Goal: Check status: Check status

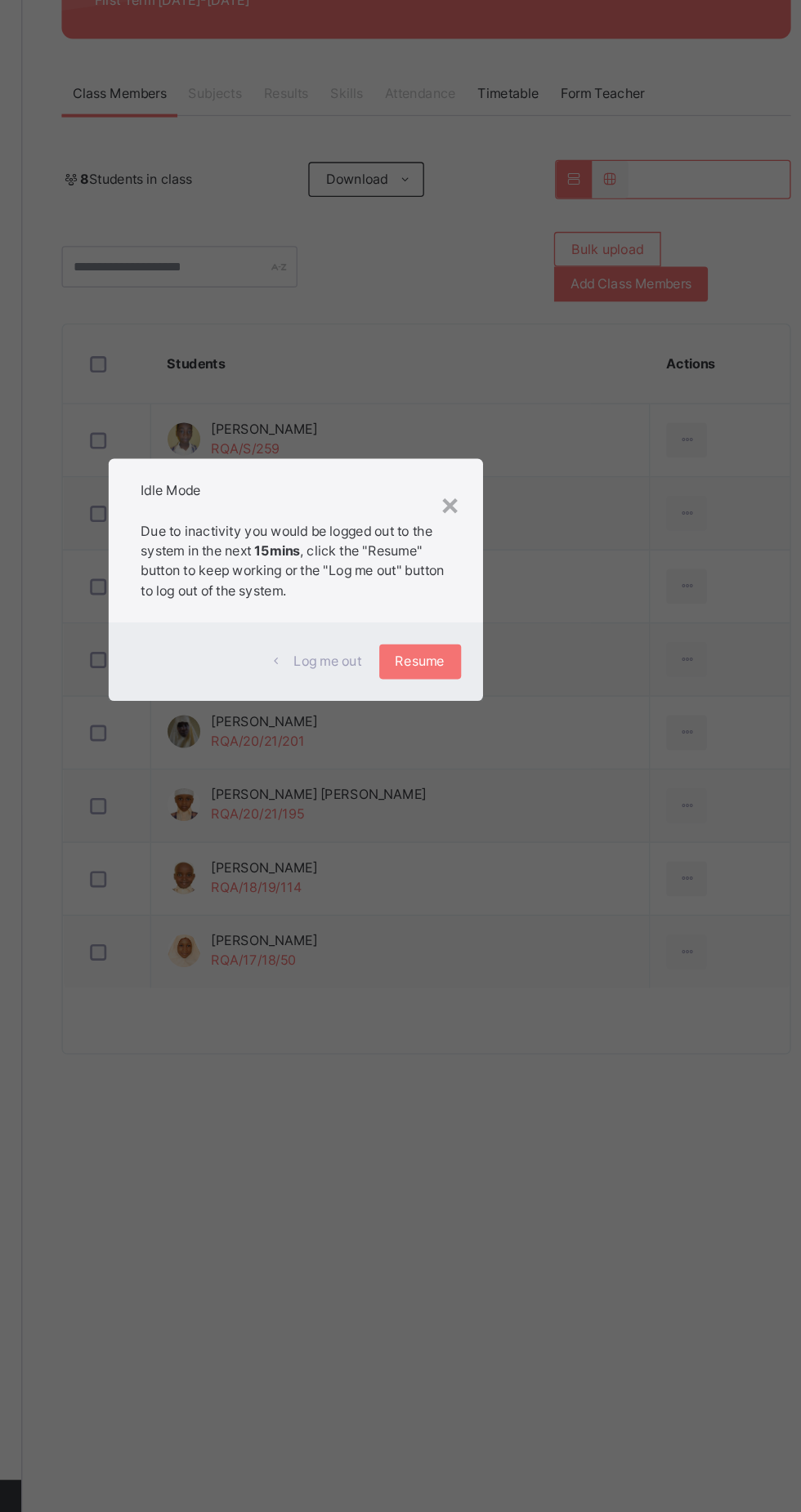
click at [513, 825] on span "Resume" at bounding box center [494, 818] width 37 height 15
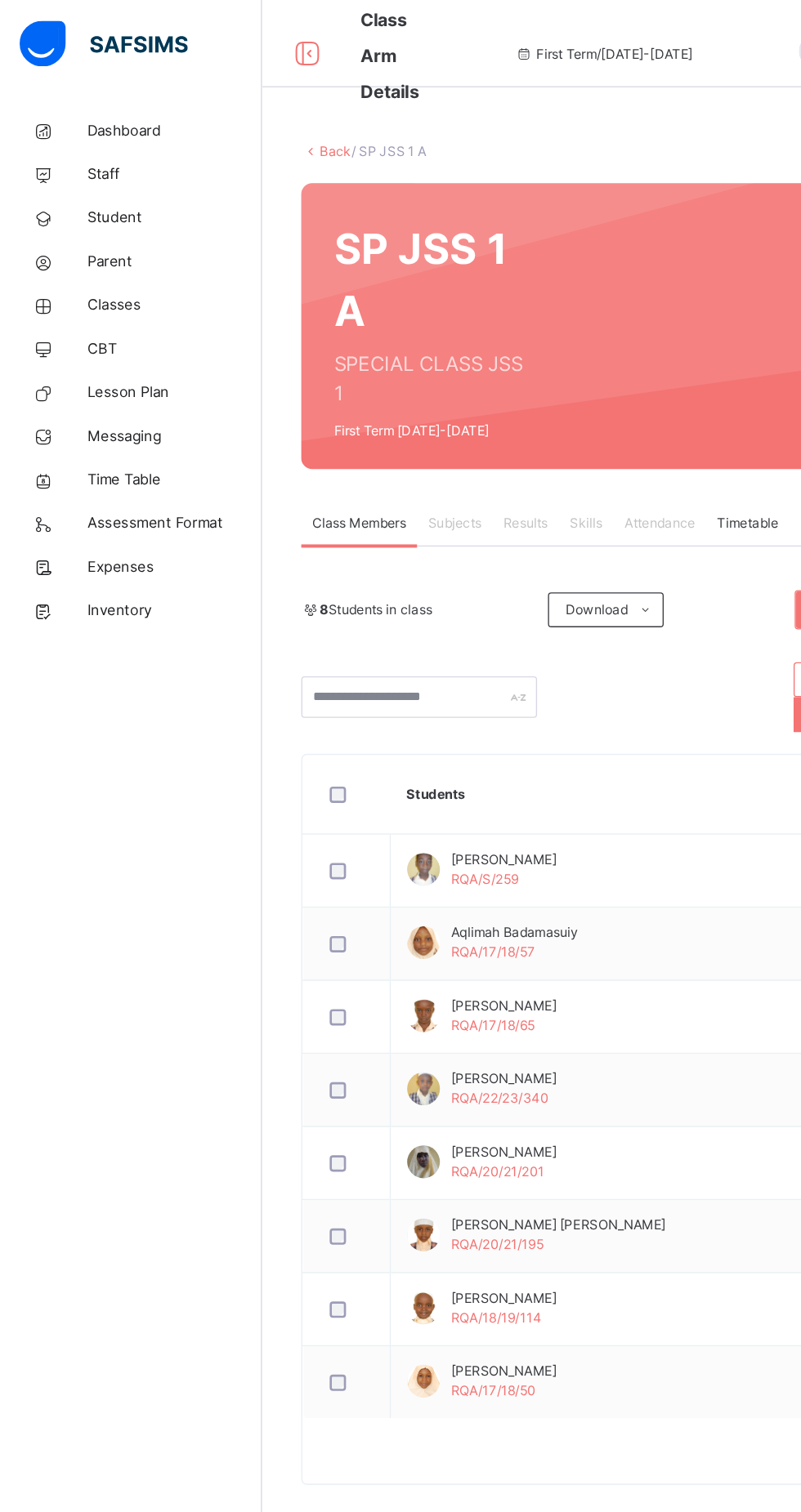
click at [75, 264] on span "CBT" at bounding box center [130, 261] width 131 height 16
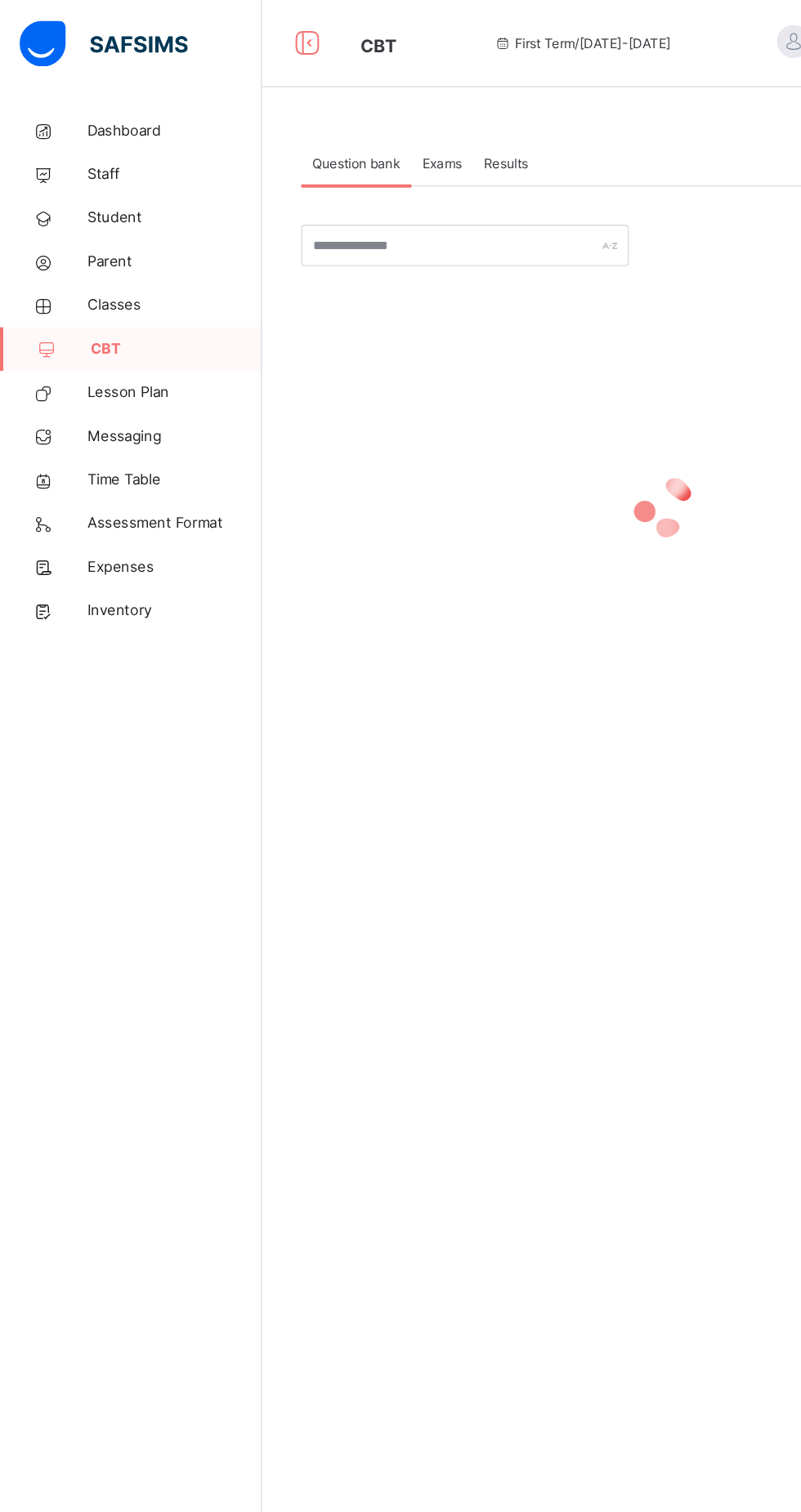
click at [398, 118] on div "Results" at bounding box center [379, 123] width 50 height 33
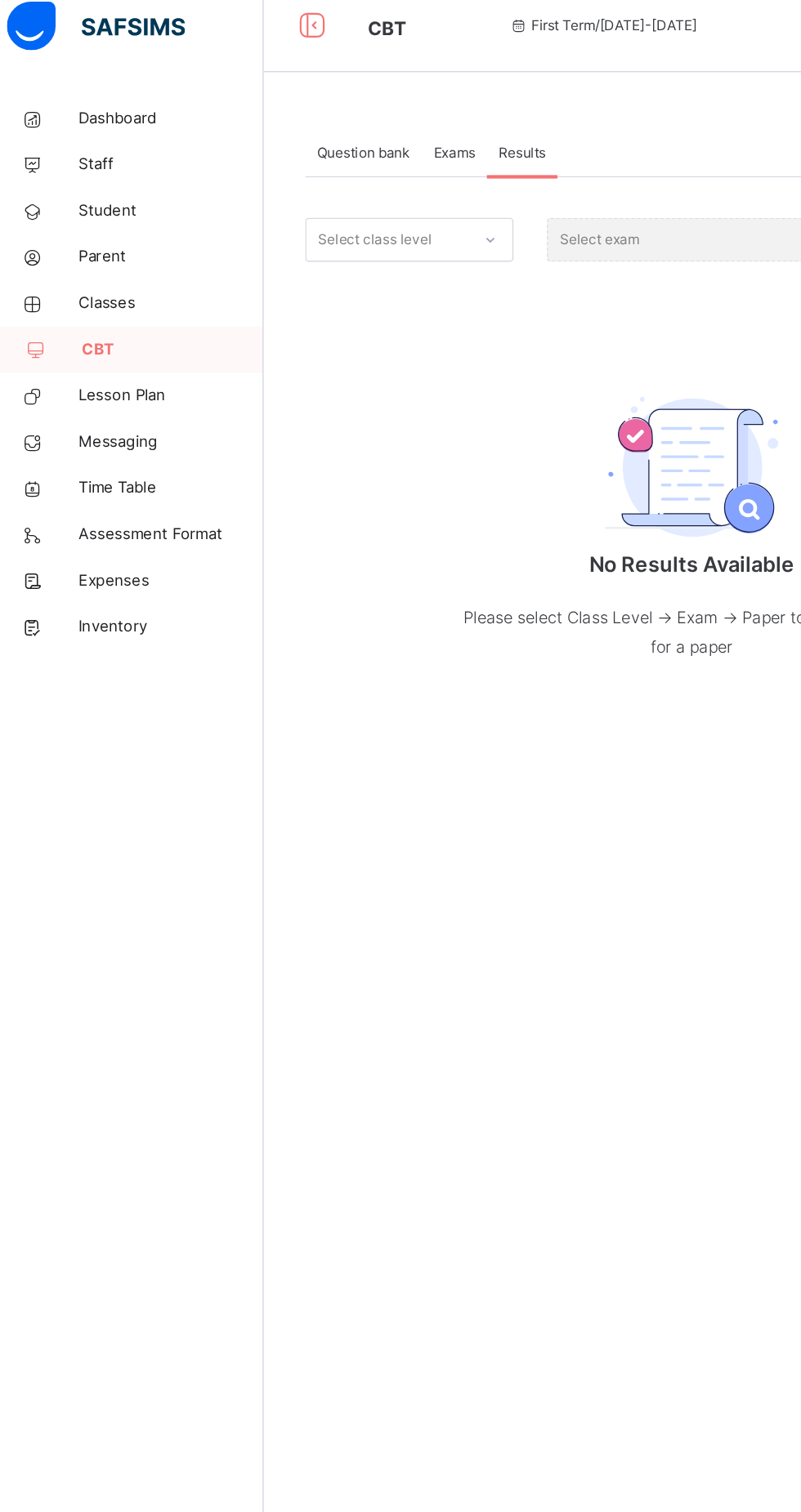
click at [358, 617] on div "Question bank Exams Results Results More Options No Subjects There’s currently …" at bounding box center [498, 756] width 605 height 1512
click at [83, 276] on link "CBT" at bounding box center [98, 261] width 196 height 33
click at [93, 292] on span "Lesson Plan" at bounding box center [130, 294] width 131 height 16
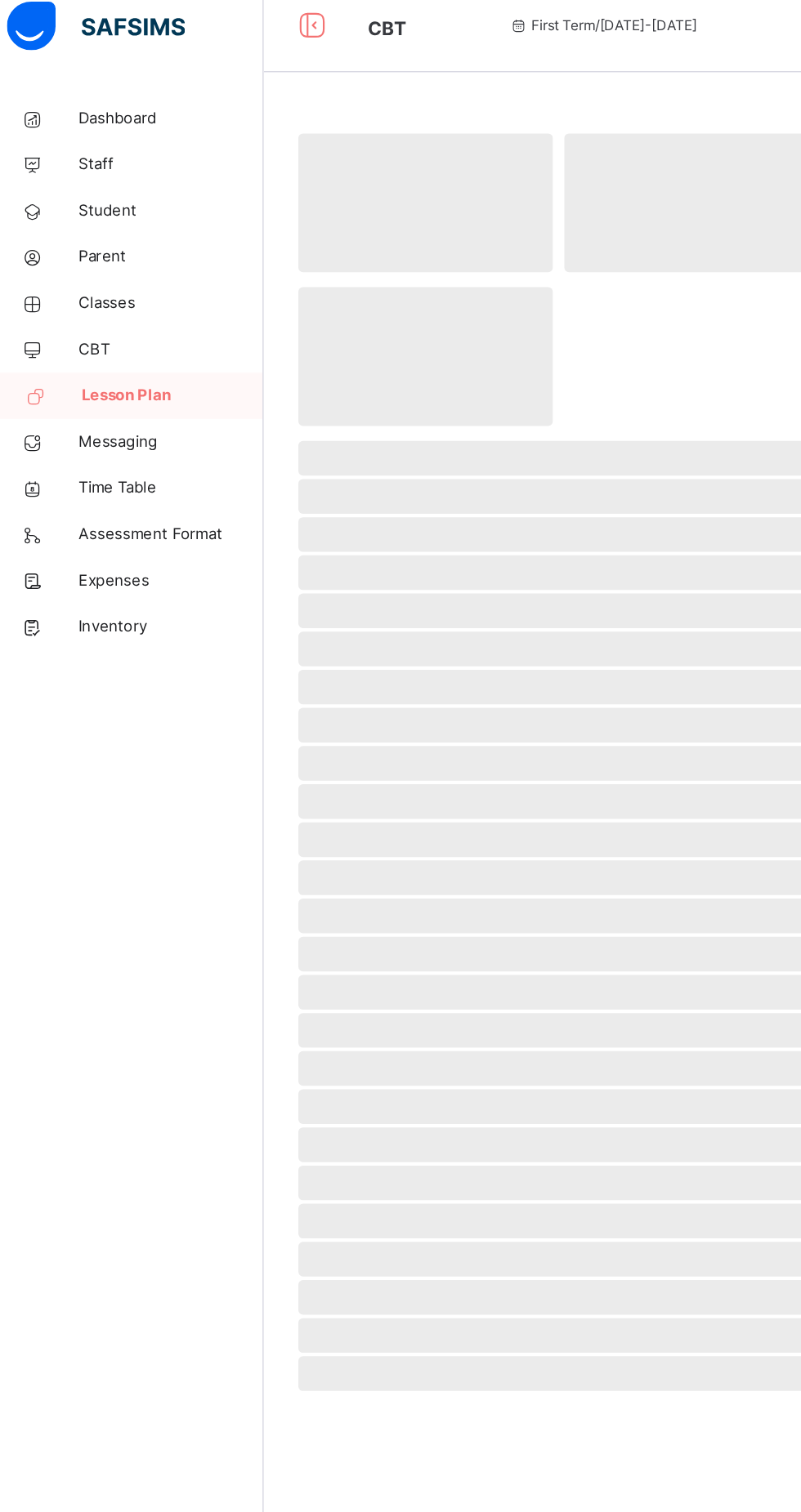
click at [96, 255] on span "CBT" at bounding box center [130, 261] width 131 height 16
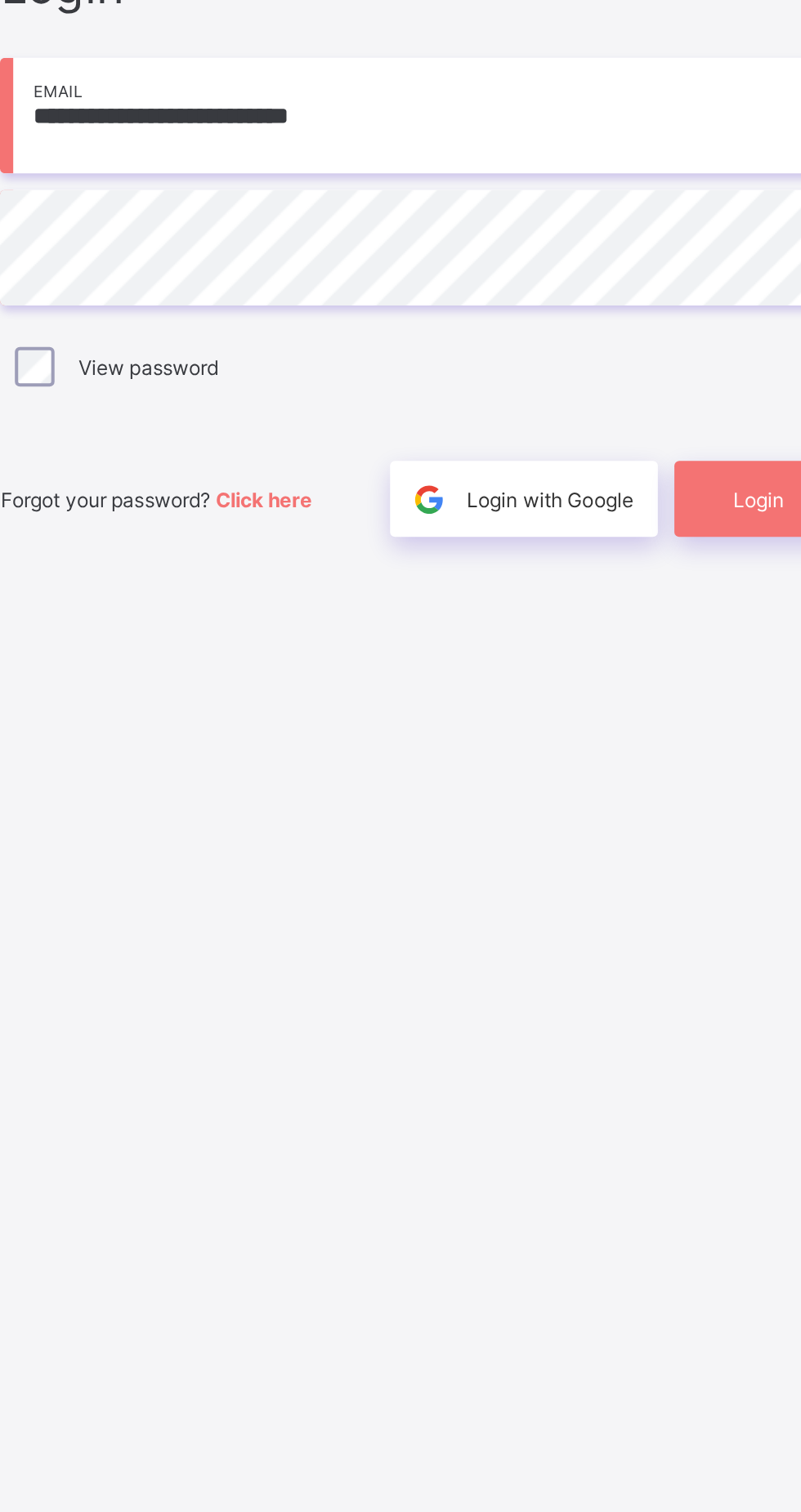
click at [696, 915] on div "Login" at bounding box center [701, 897] width 92 height 38
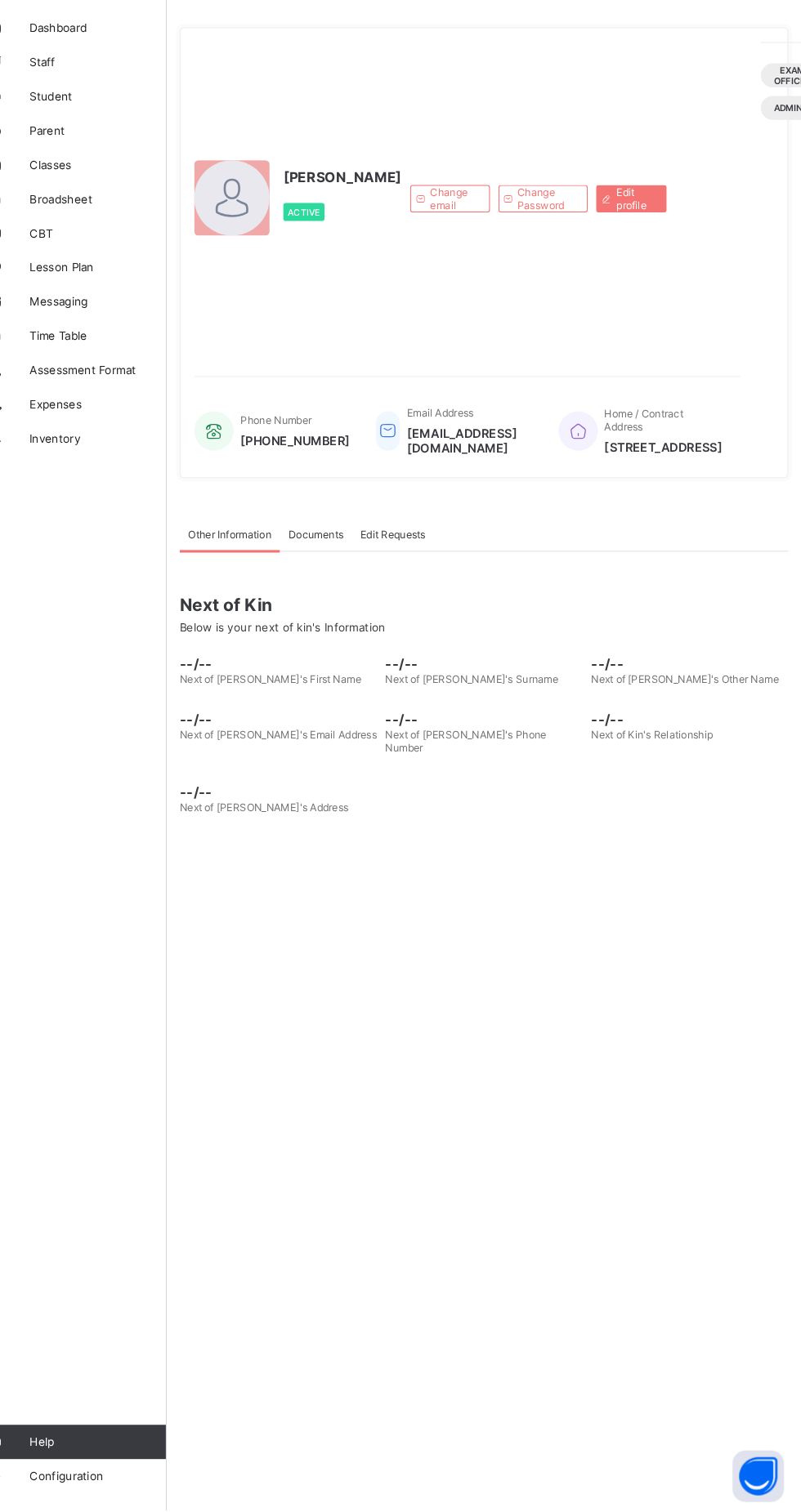
click at [101, 300] on span "CBT" at bounding box center [130, 294] width 131 height 13
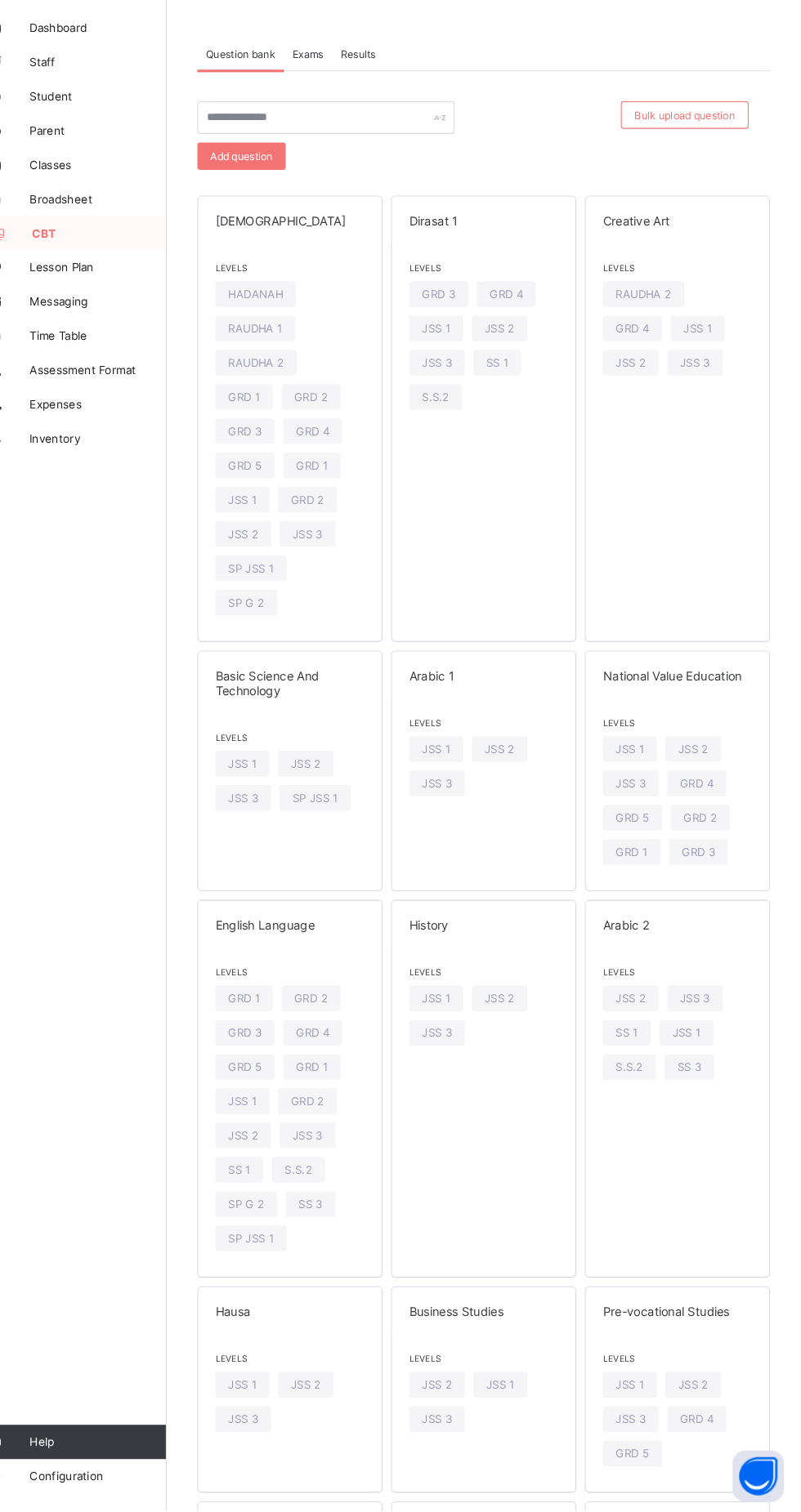
click at [325, 123] on span "Exams" at bounding box center [331, 123] width 29 height 12
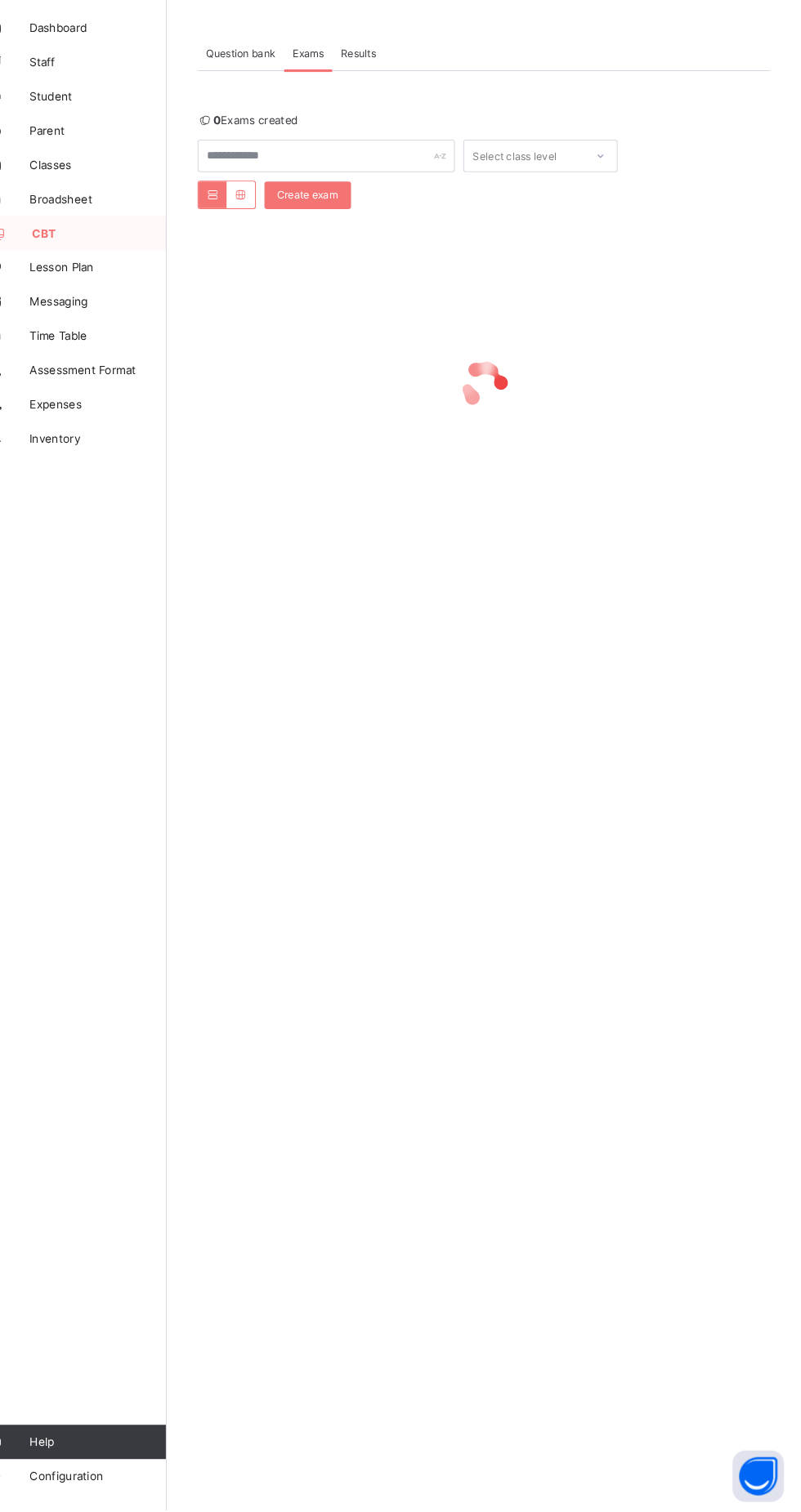
click at [380, 123] on span "Results" at bounding box center [378, 123] width 33 height 12
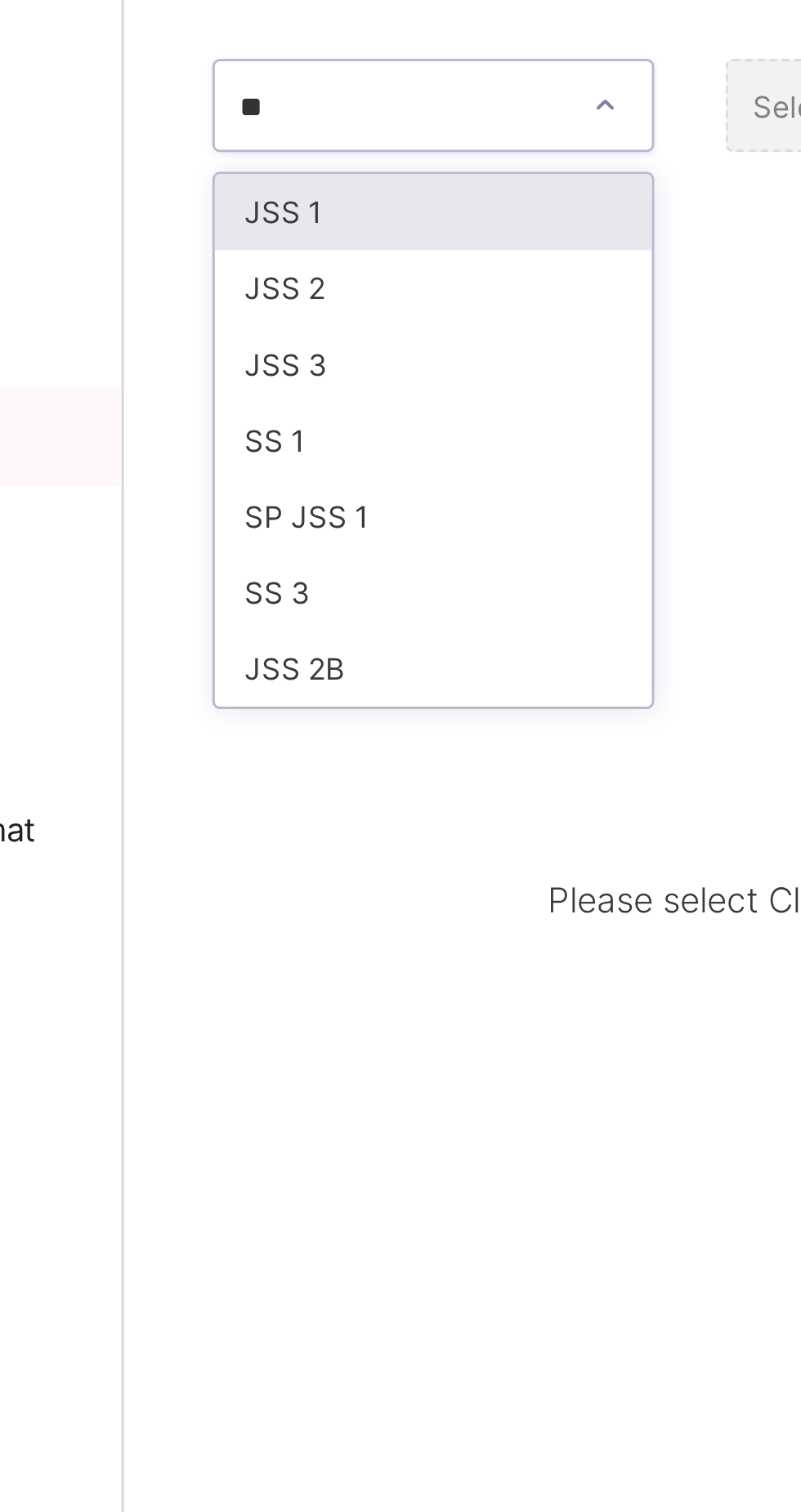
click at [274, 340] on div "SS 3" at bounding box center [299, 346] width 146 height 26
type input "**"
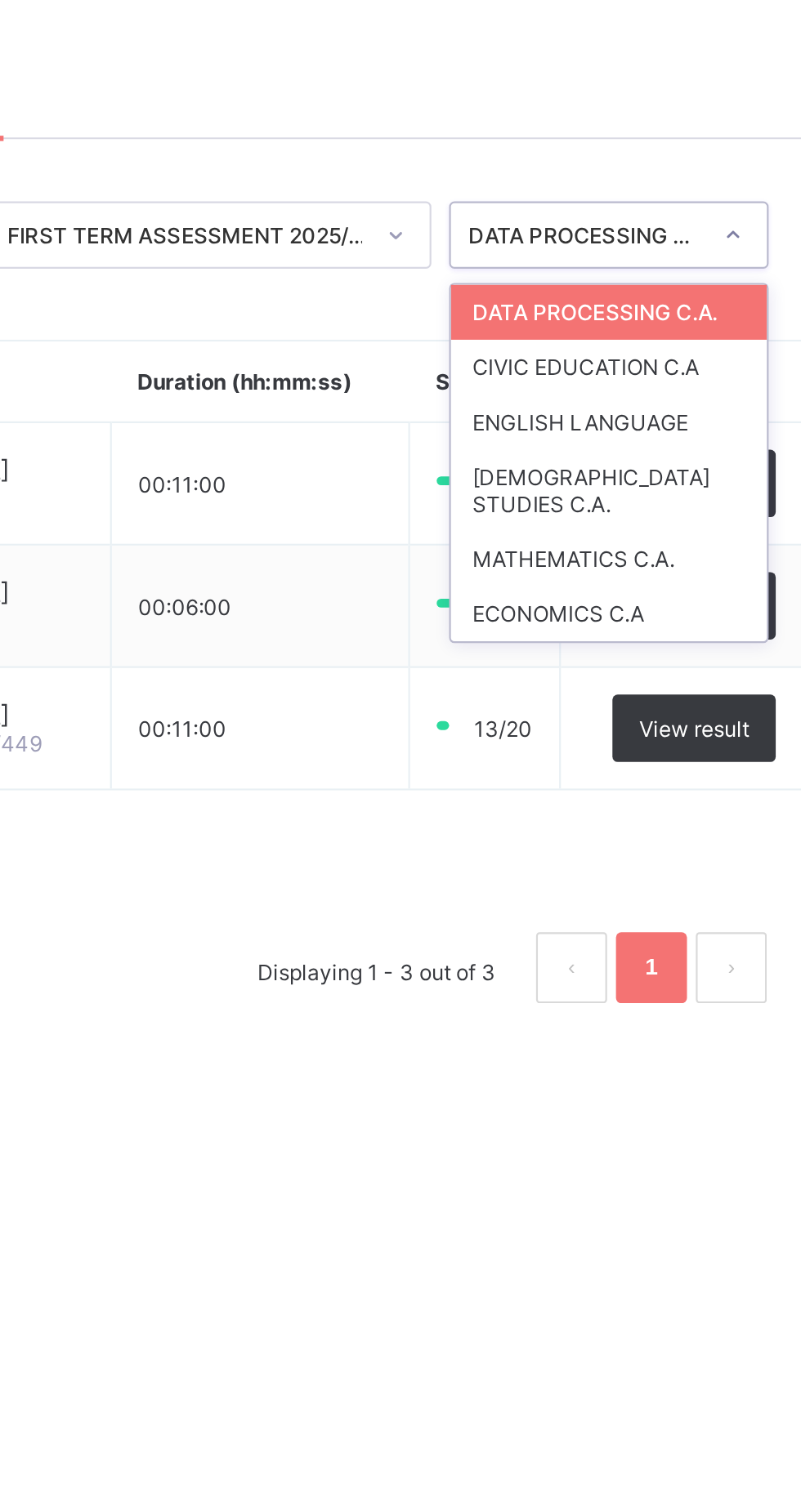
click at [681, 321] on div "MATHEMATICS C.A." at bounding box center [683, 333] width 146 height 26
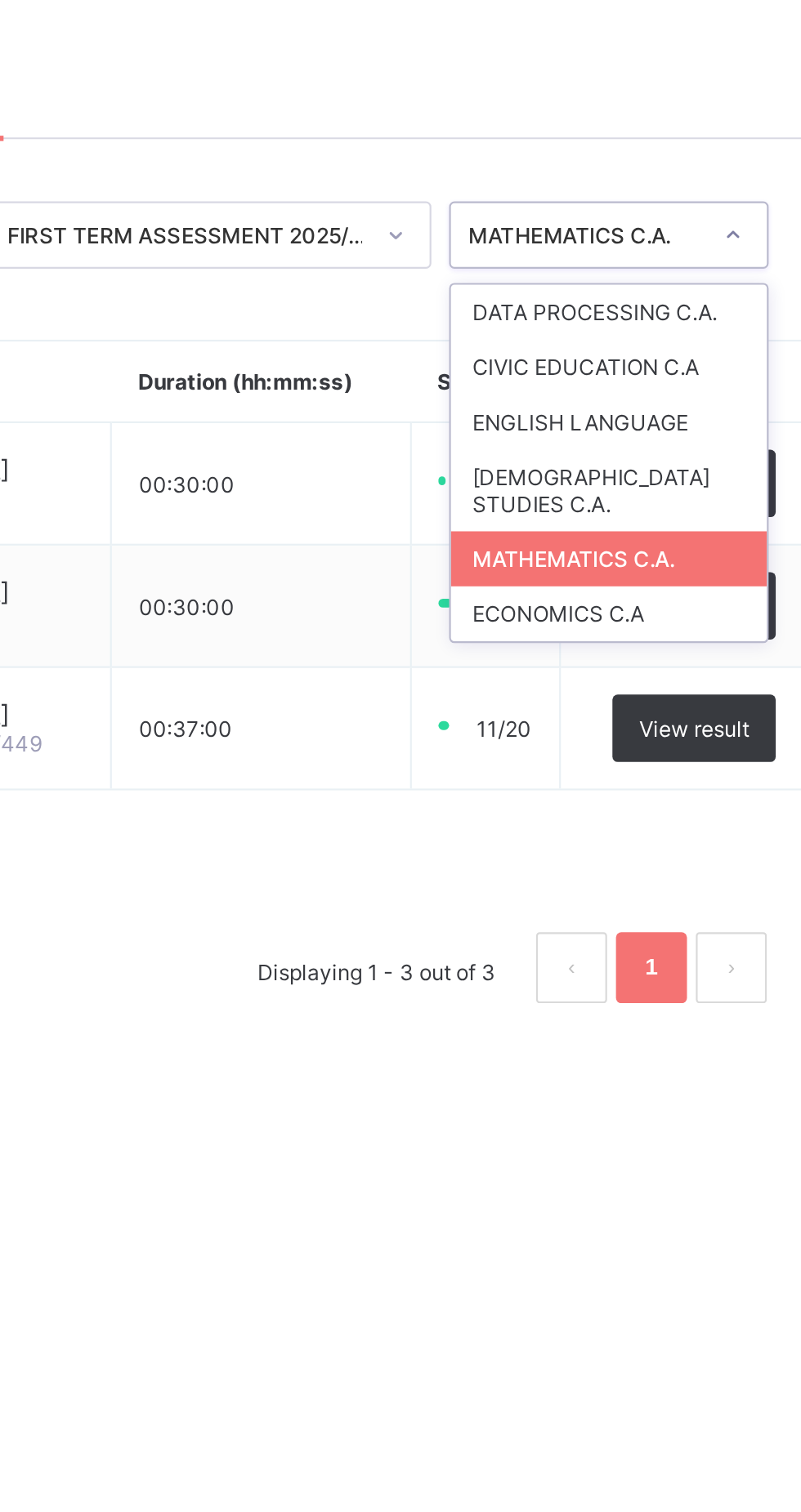
click at [657, 345] on div "ECONOMICS C.A" at bounding box center [683, 358] width 146 height 26
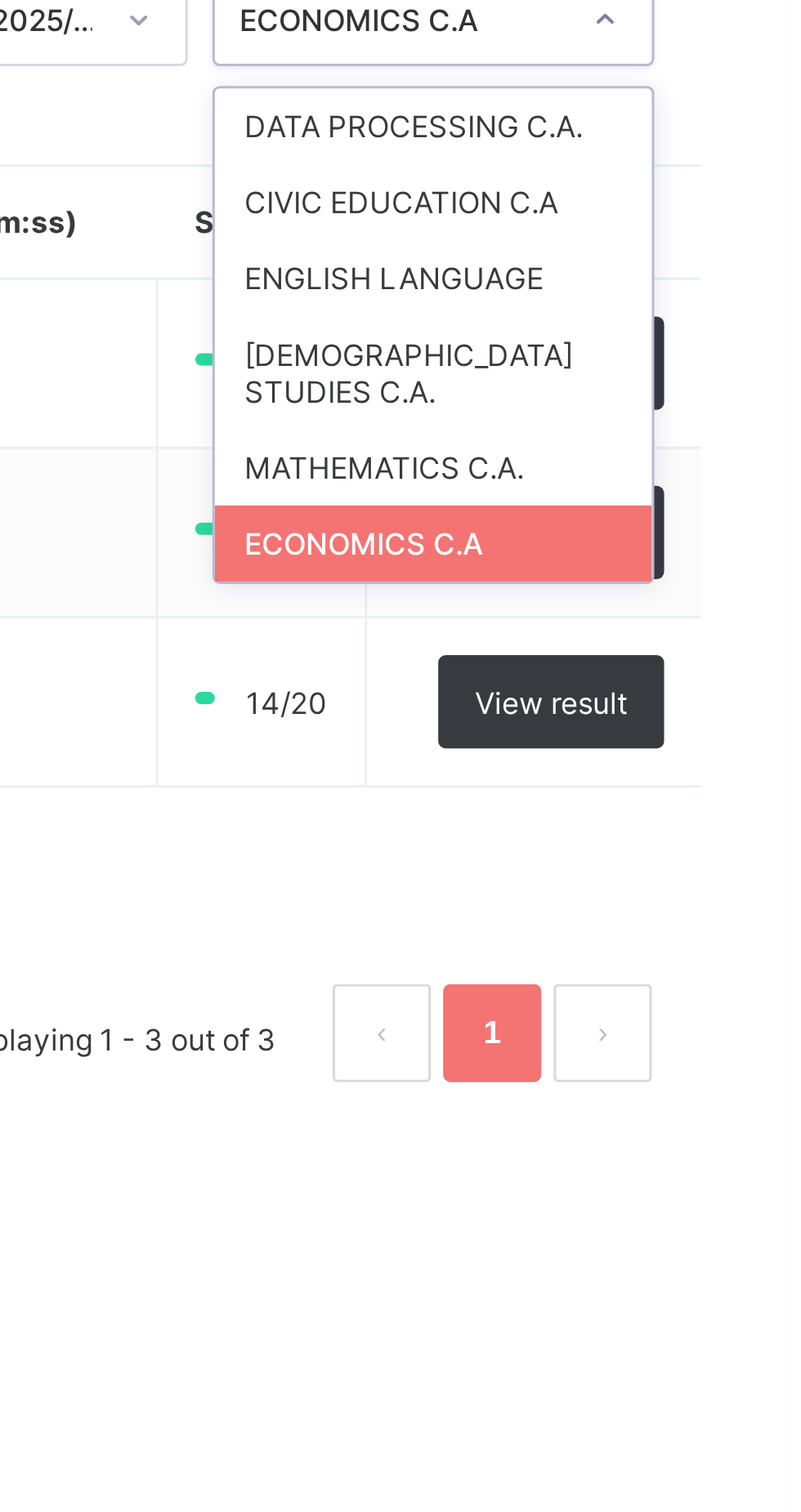
click at [568, 336] on td "00:06:00" at bounding box center [521, 355] width 137 height 57
